Goal: Transaction & Acquisition: Register for event/course

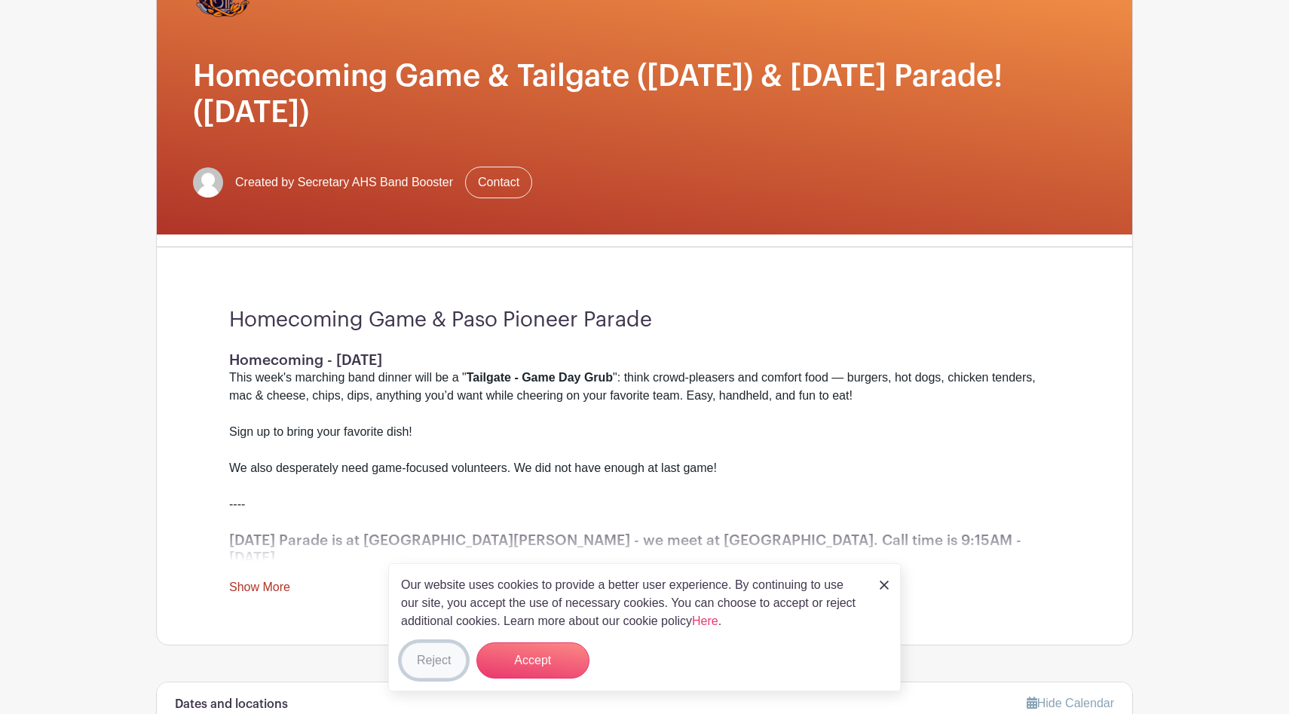
click at [439, 654] on button "Reject" at bounding box center [434, 660] width 66 height 36
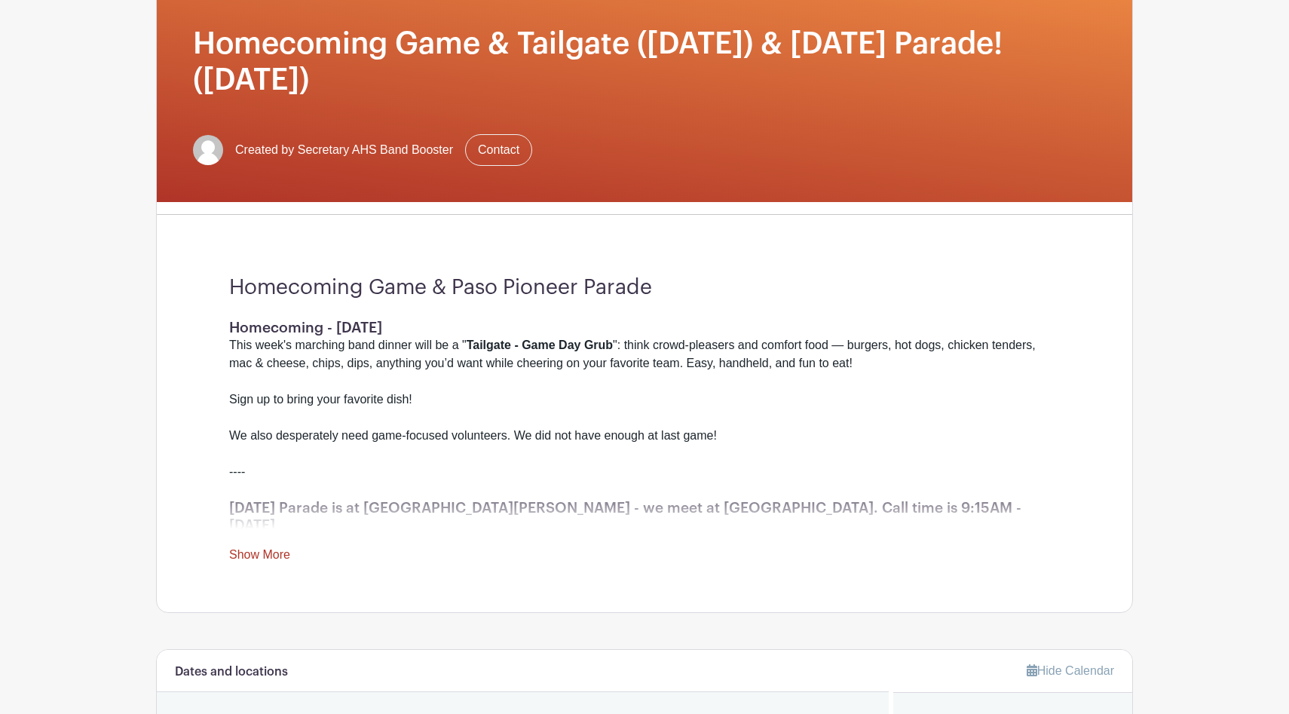
scroll to position [240, 0]
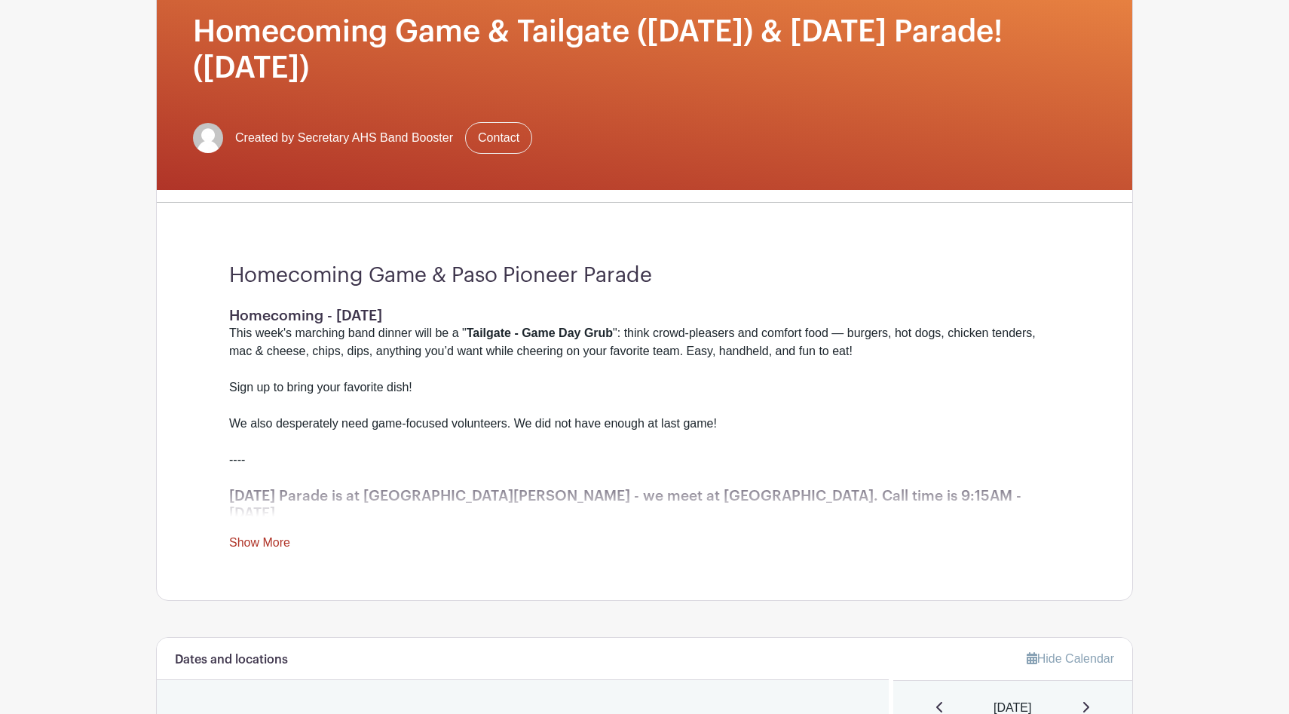
click at [274, 536] on link "Show More" at bounding box center [259, 545] width 61 height 19
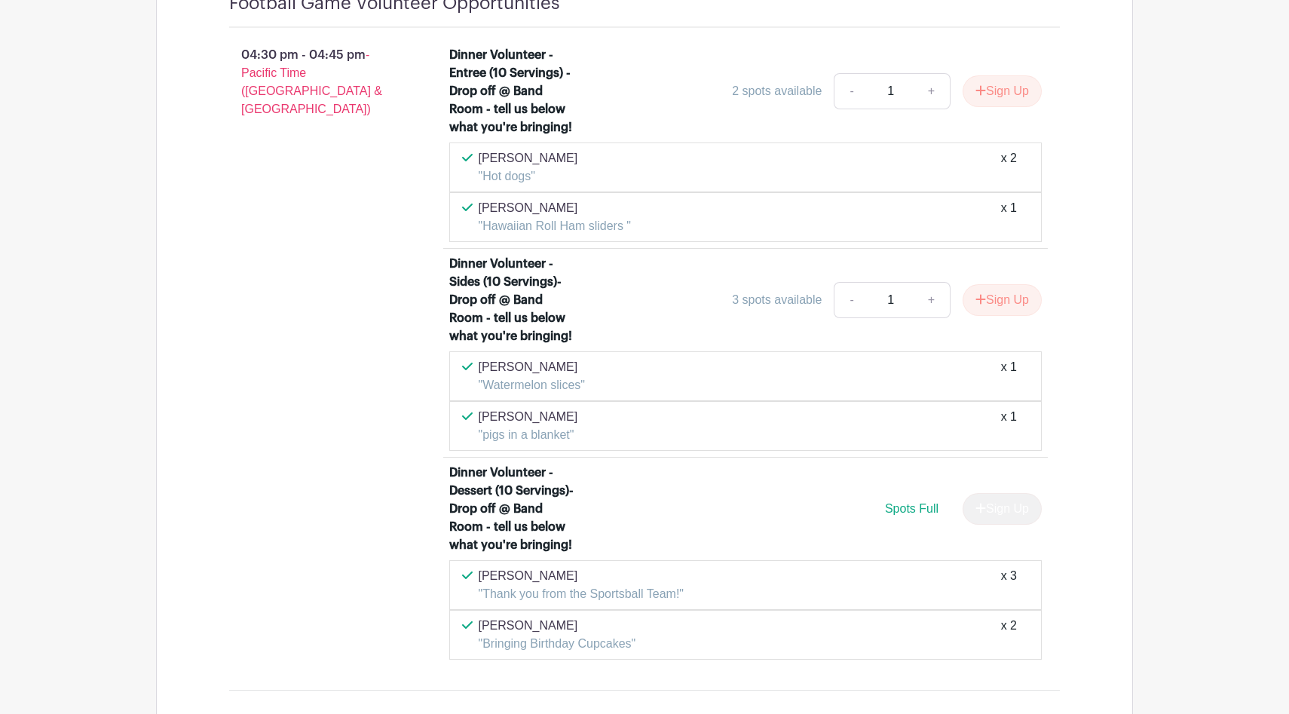
scroll to position [1292, 0]
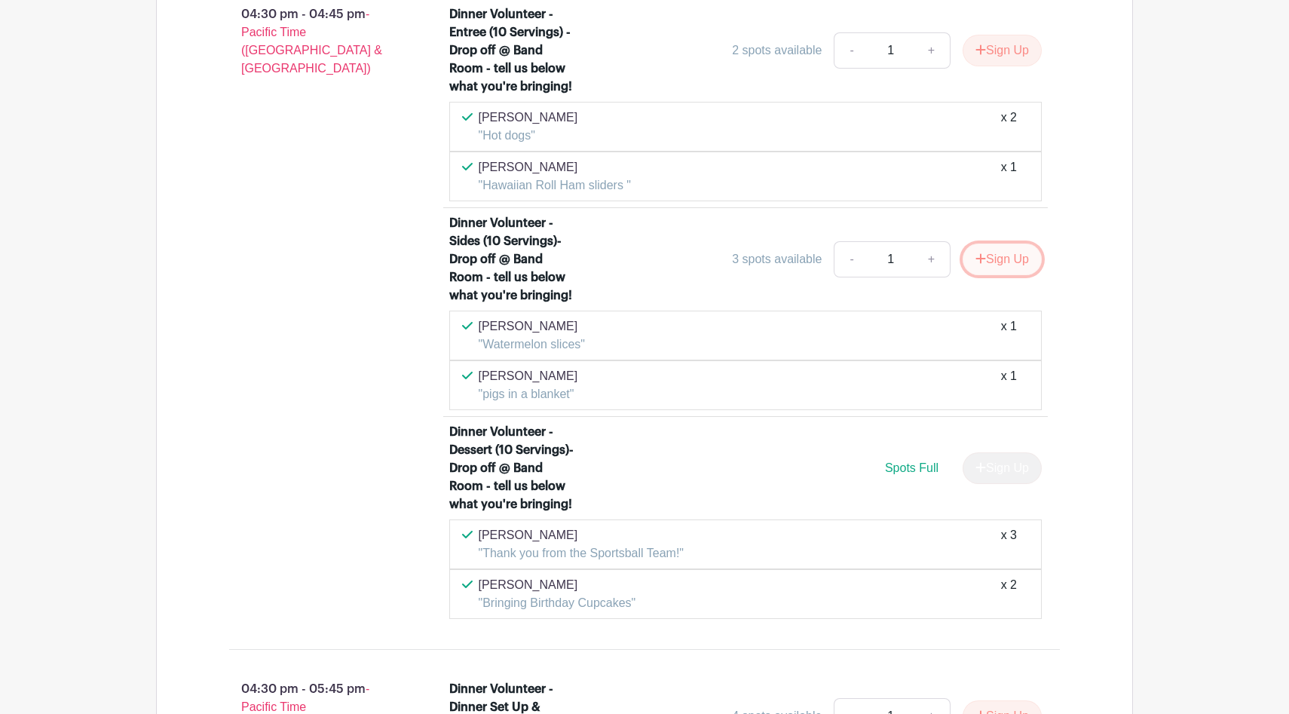
click at [993, 246] on button "Sign Up" at bounding box center [1001, 259] width 79 height 32
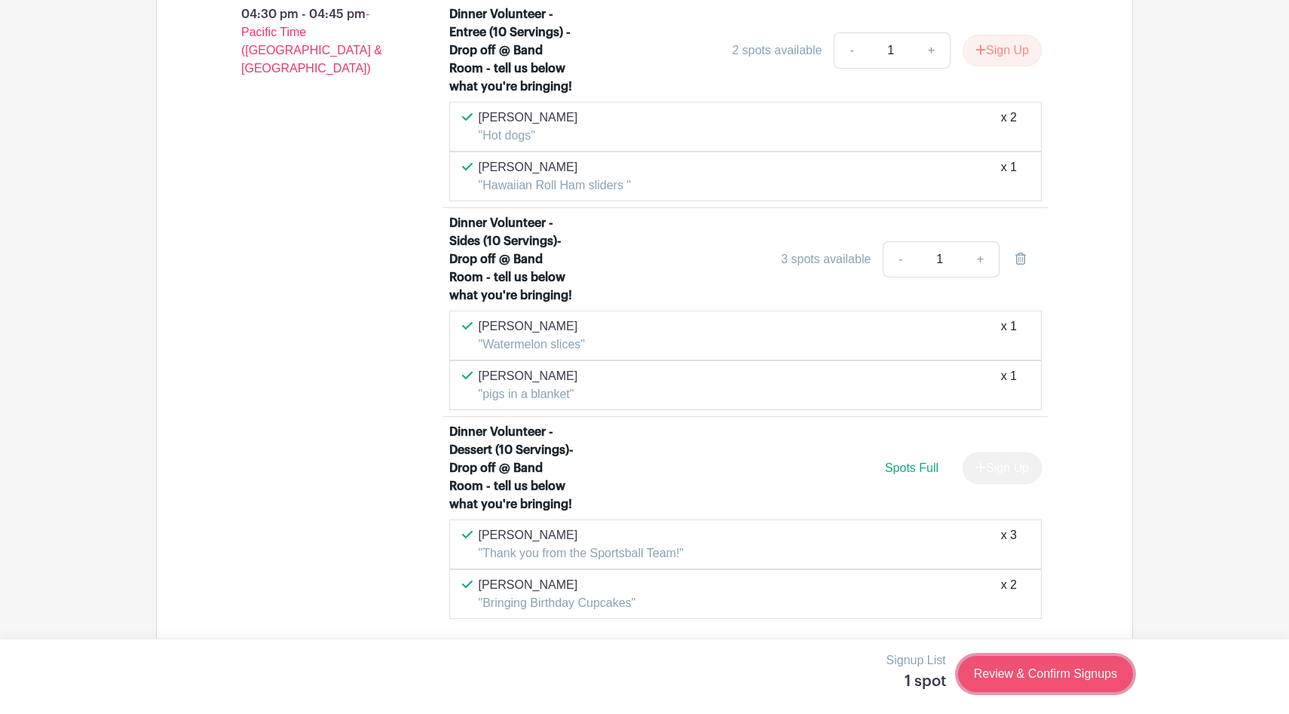
click at [1033, 686] on link "Review & Confirm Signups" at bounding box center [1045, 674] width 175 height 36
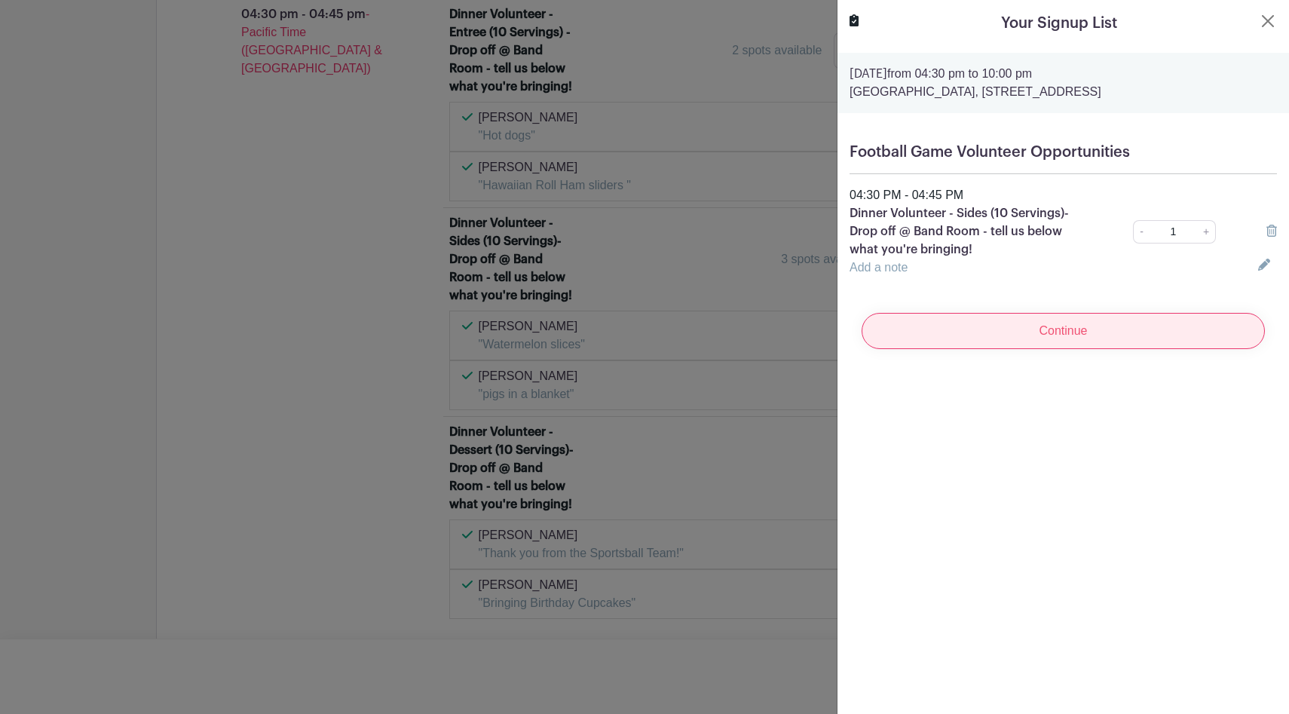
click at [1090, 327] on input "Continue" at bounding box center [1062, 331] width 403 height 36
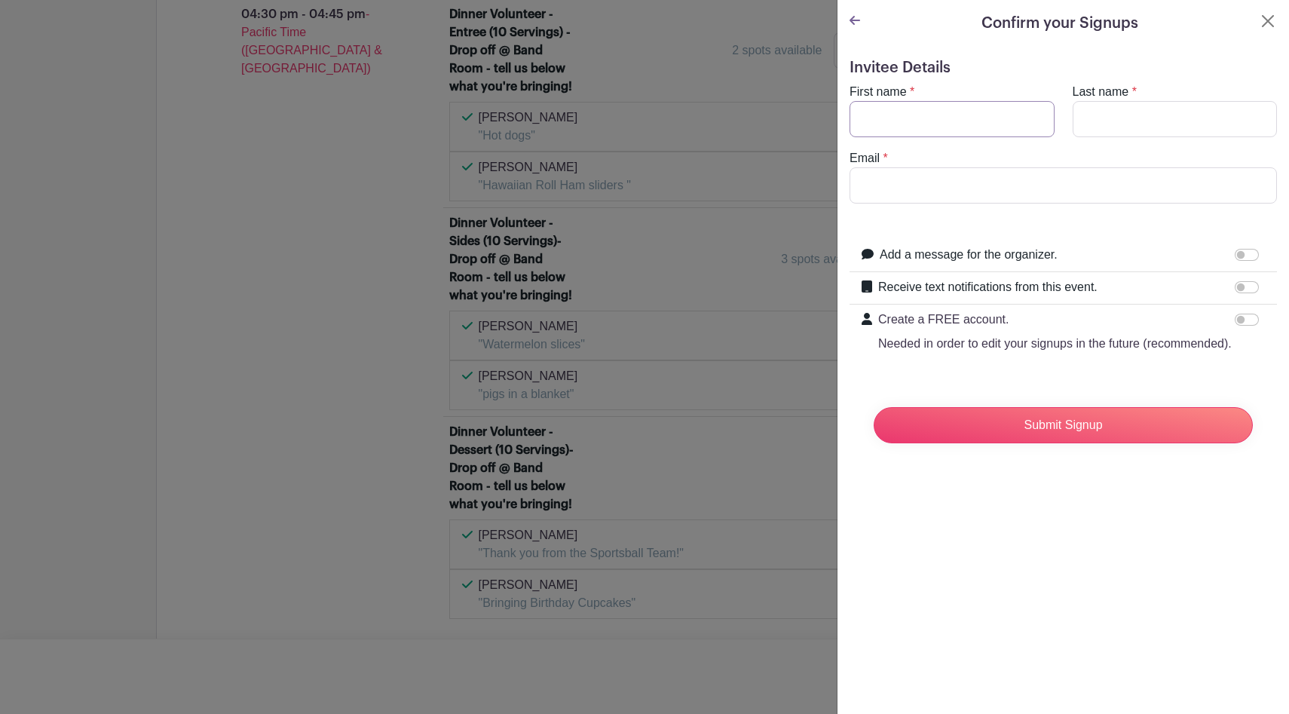
click at [993, 118] on input "First name" at bounding box center [951, 119] width 205 height 36
type input "V"
type input "M"
type input "[PERSON_NAME]"
click at [1149, 118] on input "Last name" at bounding box center [1174, 119] width 205 height 36
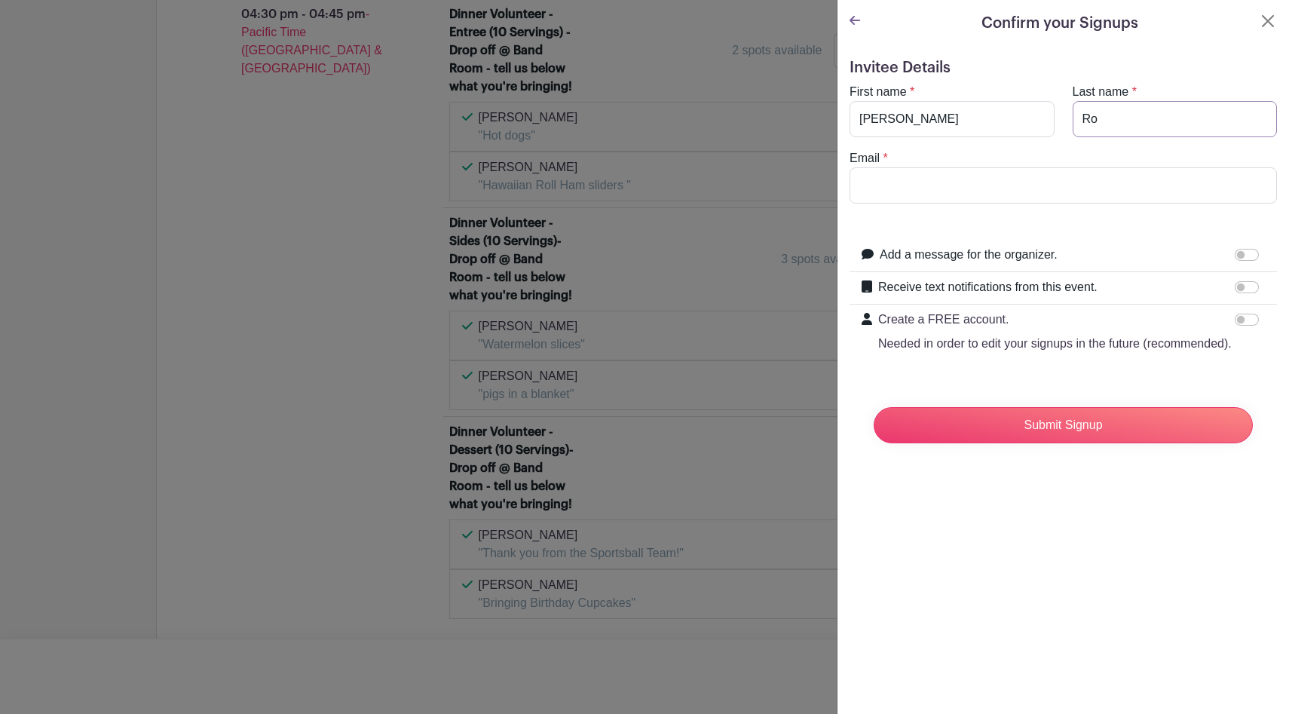
type input "R"
type input "[PERSON_NAME]"
click at [1097, 185] on input "Email" at bounding box center [1062, 185] width 427 height 36
type input "m"
type input "[EMAIL_ADDRESS][DOMAIN_NAME]"
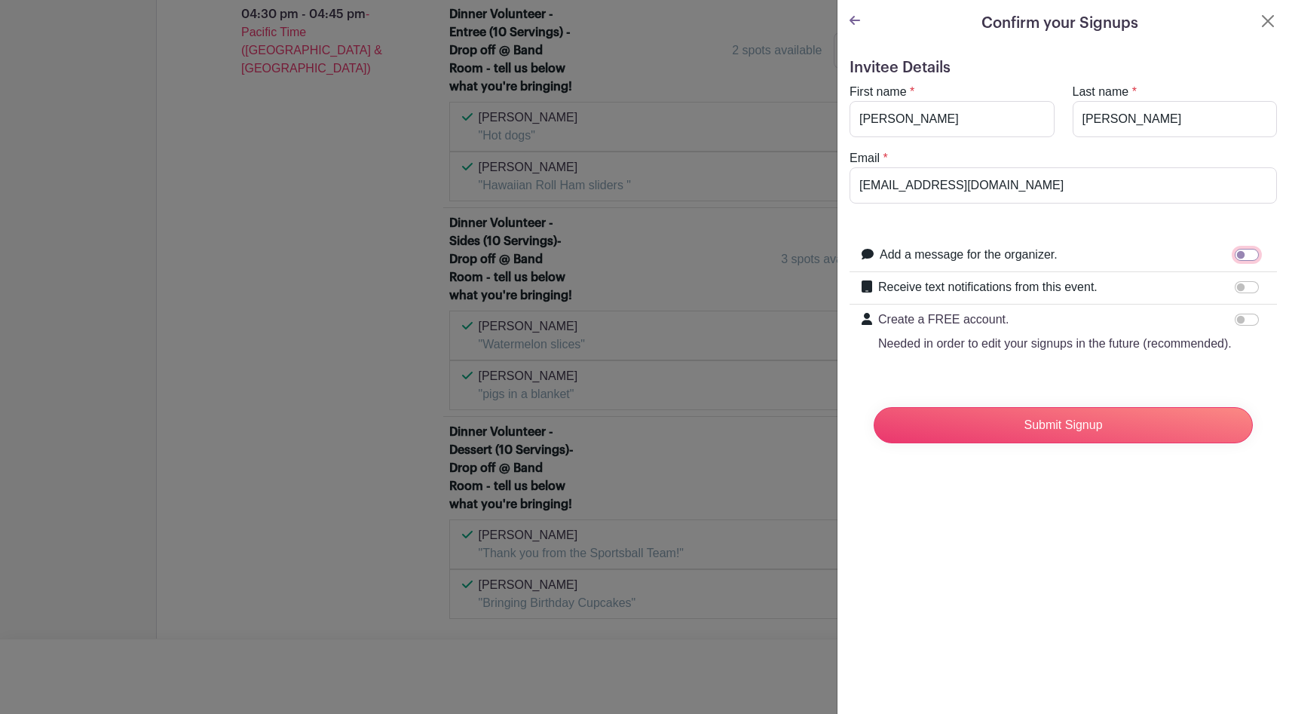
click at [1251, 251] on input "Add a message for the organizer." at bounding box center [1246, 255] width 24 height 12
checkbox input "true"
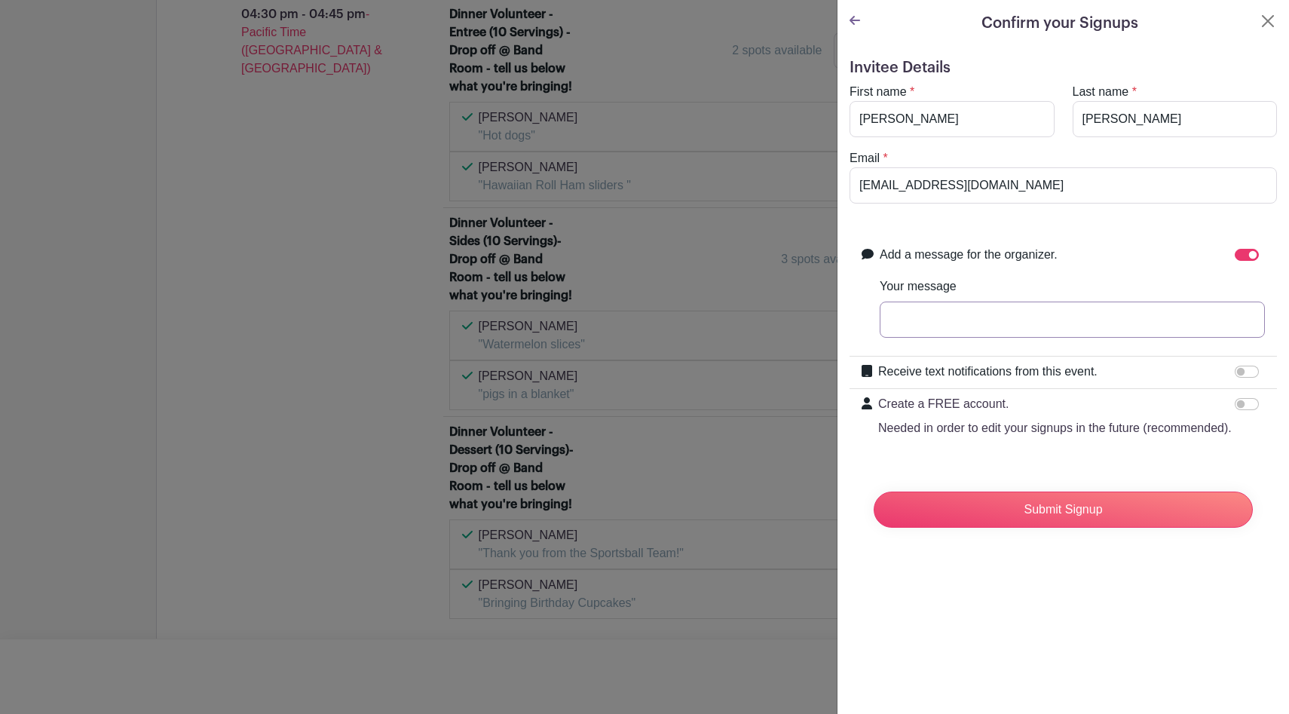
click at [1026, 323] on input "Your message" at bounding box center [1072, 319] width 385 height 36
type input "Veggie tray"
click at [1064, 509] on input "Submit Signup" at bounding box center [1062, 509] width 379 height 36
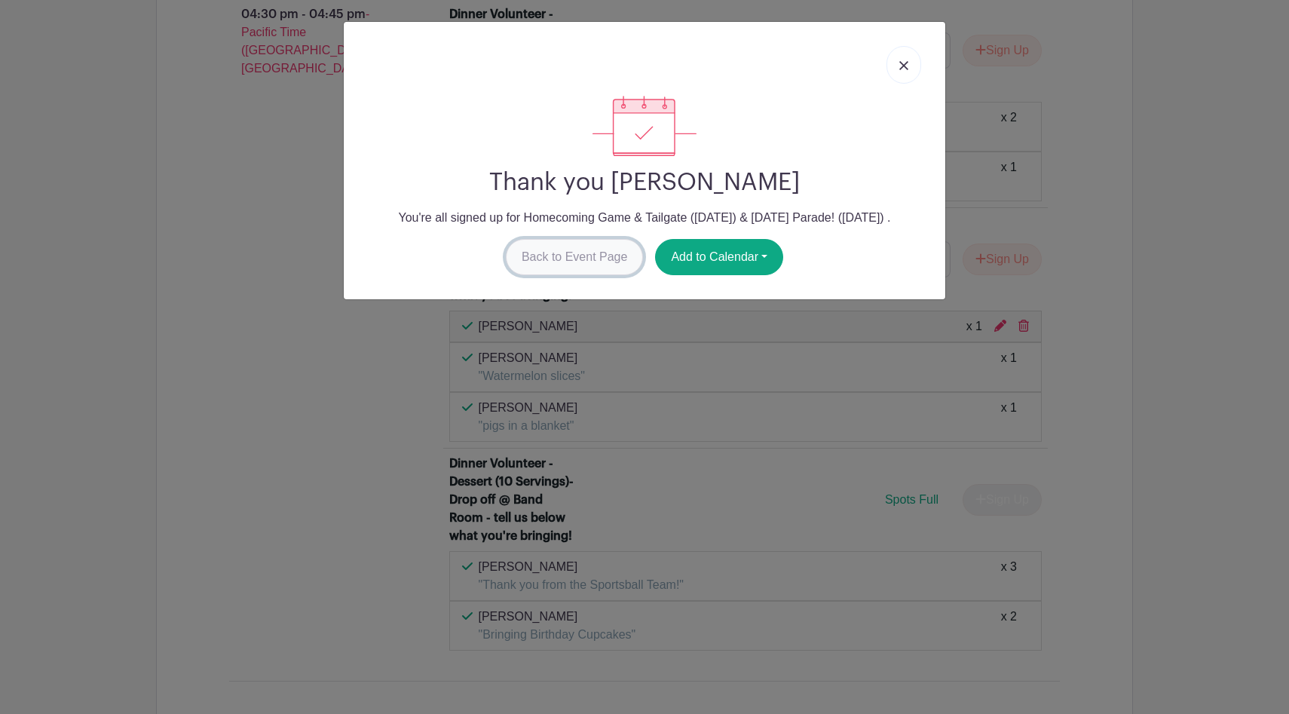
click at [595, 250] on link "Back to Event Page" at bounding box center [575, 257] width 138 height 36
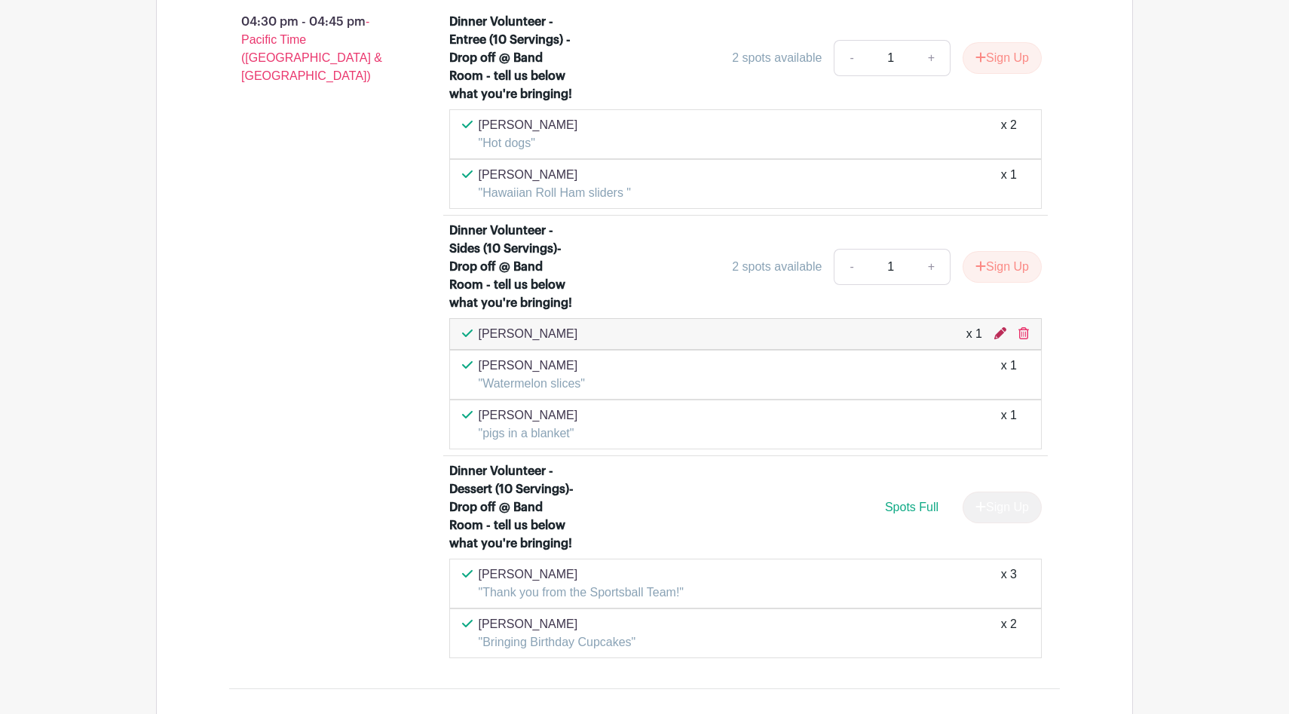
click at [995, 327] on icon at bounding box center [1000, 333] width 12 height 12
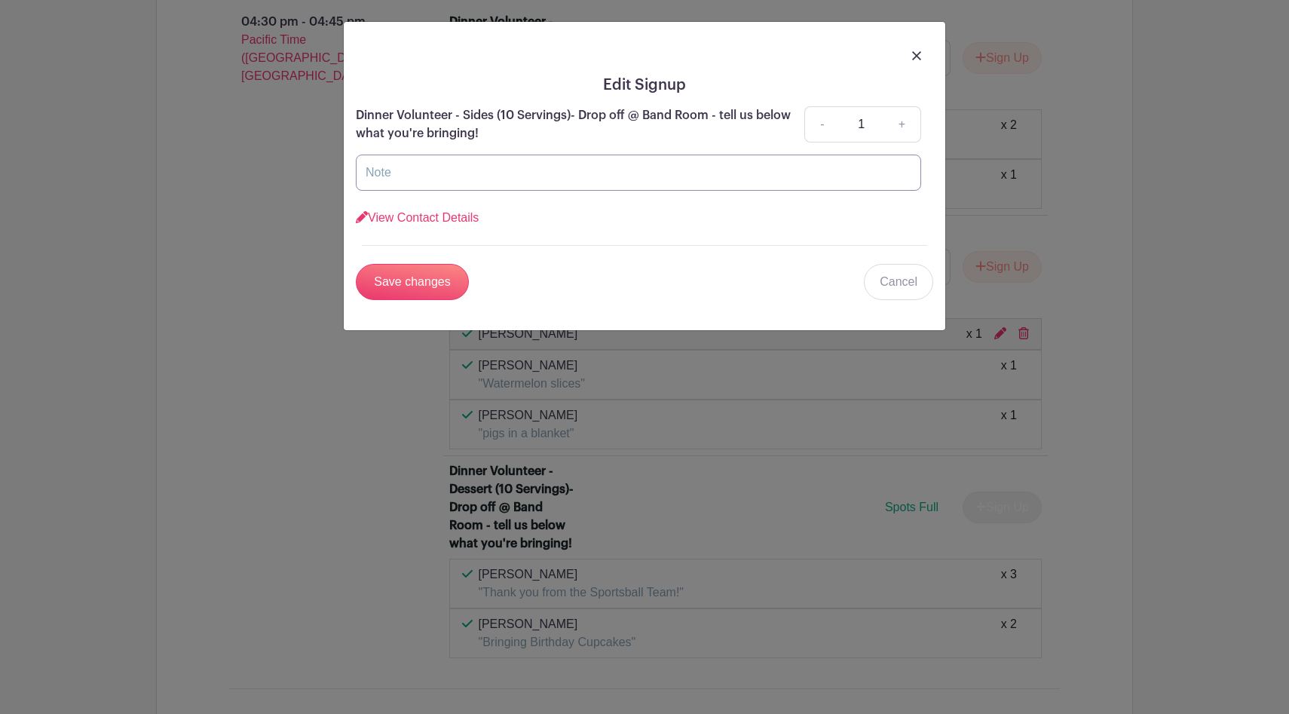
click at [622, 173] on input "text" at bounding box center [638, 172] width 565 height 36
type input "Veggie tray"
click at [447, 283] on input "Save changes" at bounding box center [412, 282] width 113 height 36
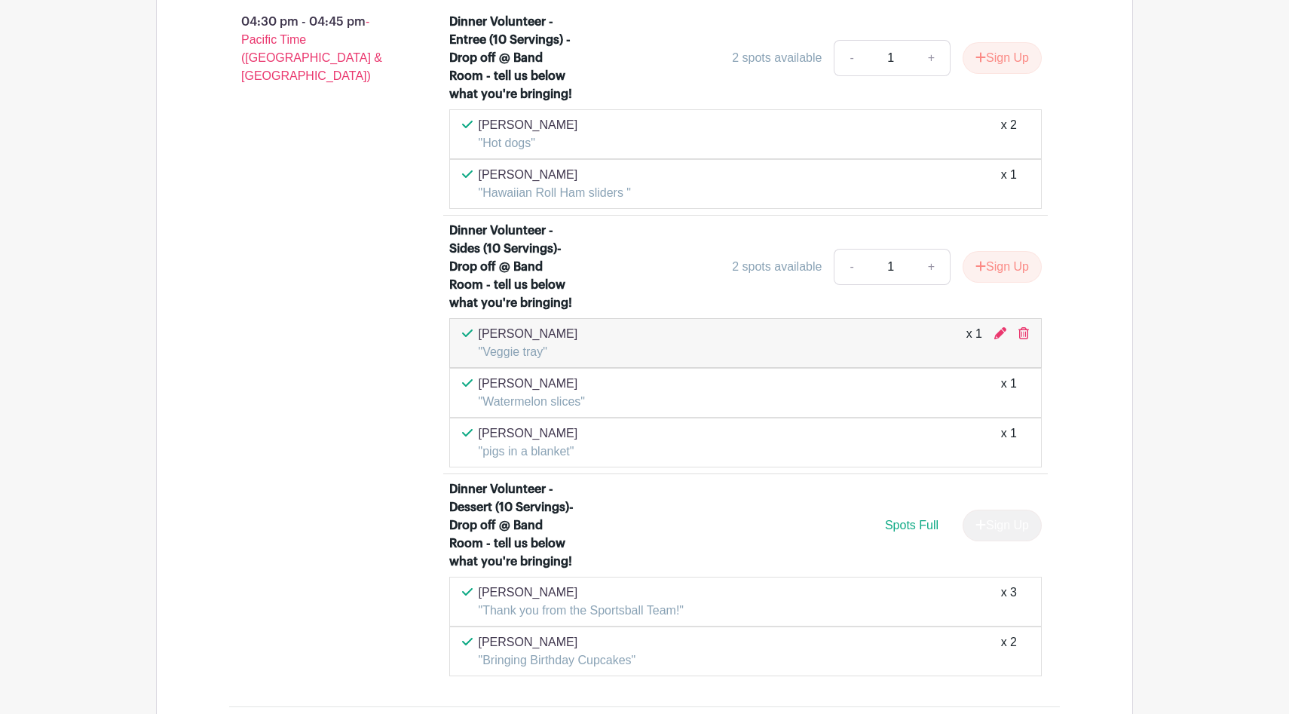
click at [288, 298] on div "04:30 pm - 04:45 pm - Pacific Time (US & Canada)" at bounding box center [315, 344] width 220 height 675
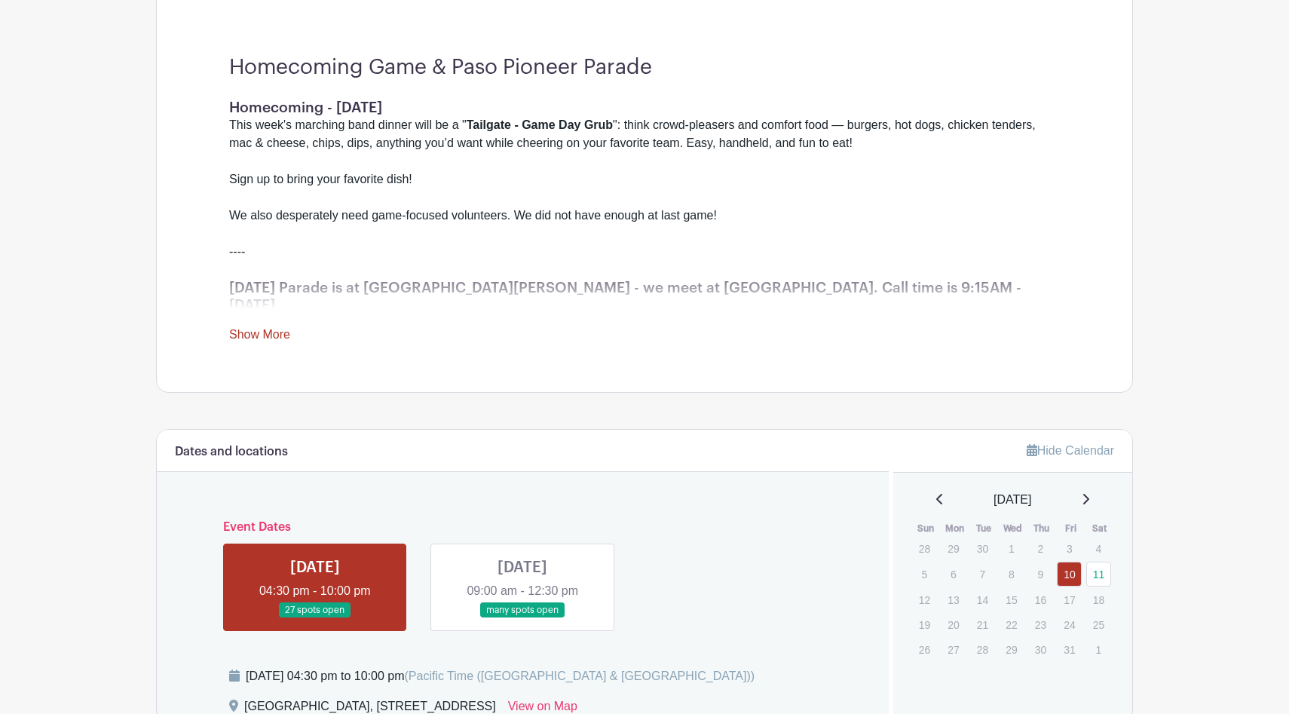
scroll to position [318, 0]
